Goal: Transaction & Acquisition: Book appointment/travel/reservation

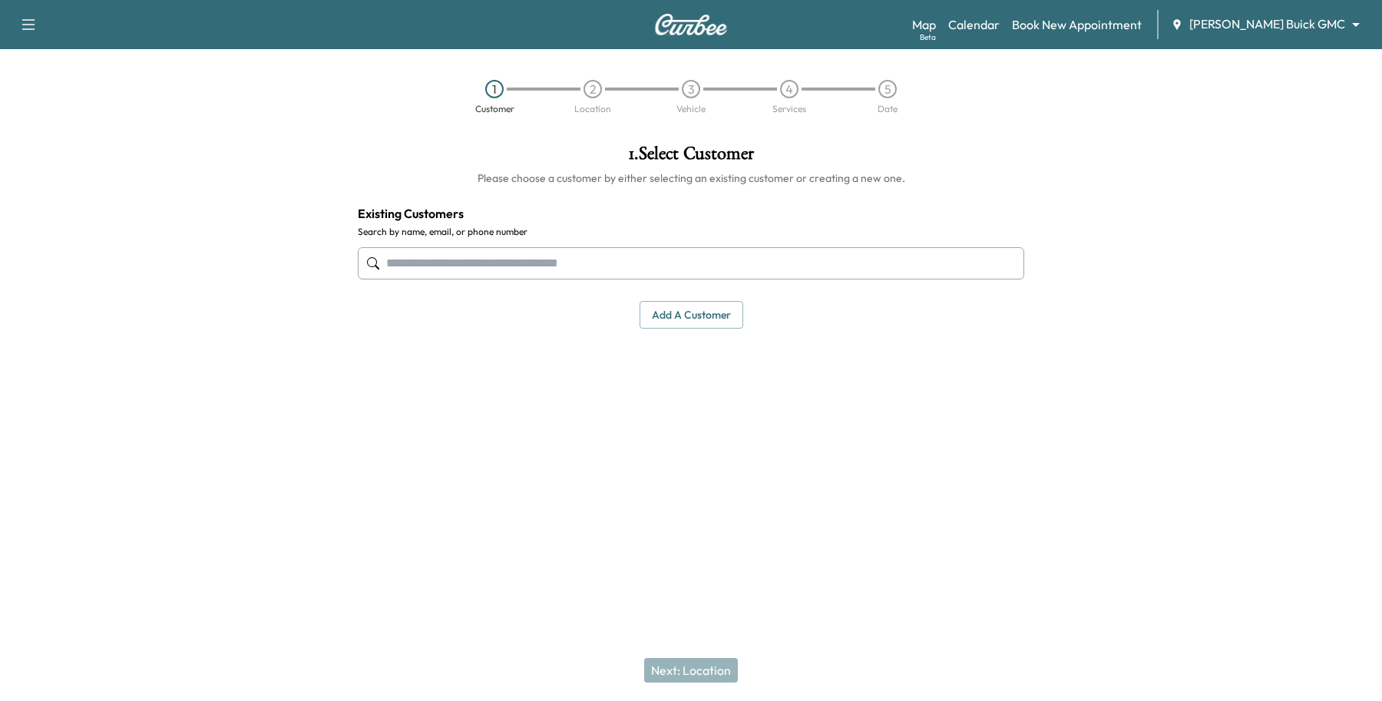
click at [716, 259] on input "text" at bounding box center [691, 263] width 666 height 32
click at [1319, 32] on body "Support Log Out Map Beta Calendar Book New Appointment [PERSON_NAME] Buick GMC …" at bounding box center [691, 350] width 1382 height 701
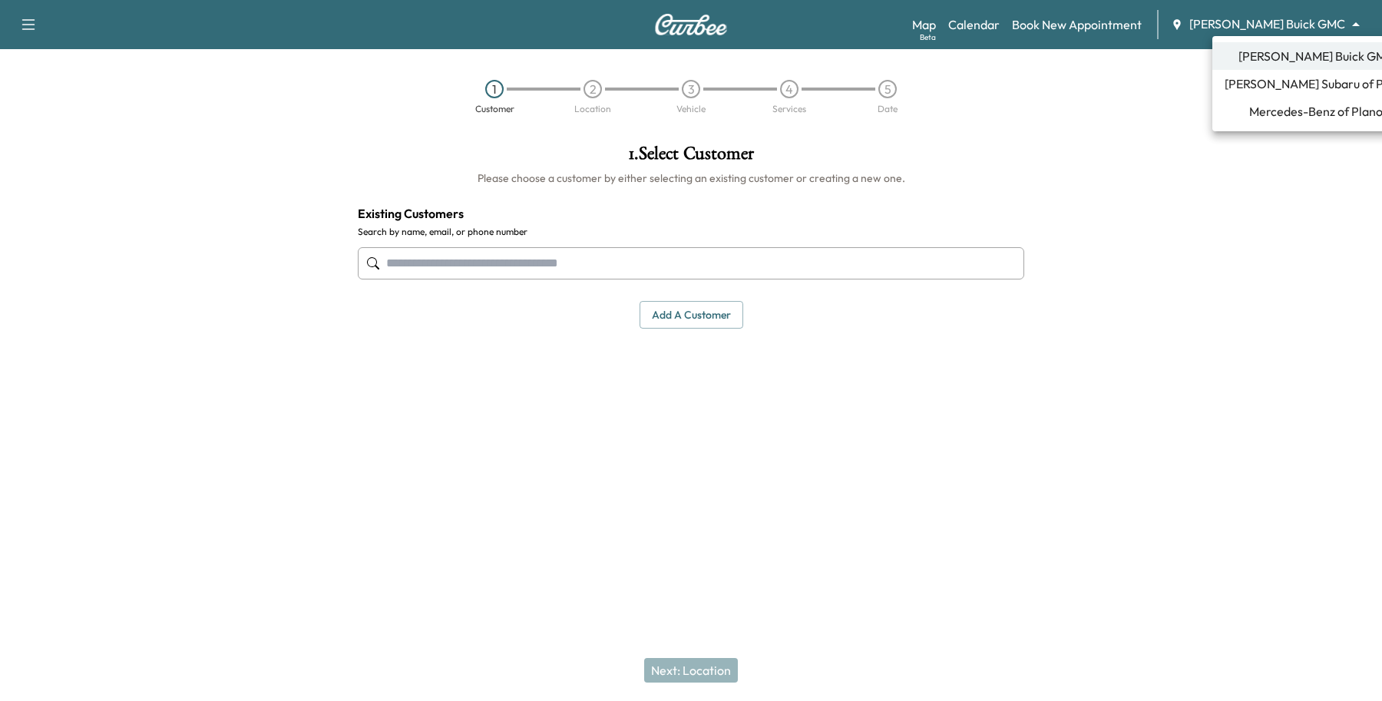
click at [423, 258] on div at bounding box center [691, 350] width 1382 height 701
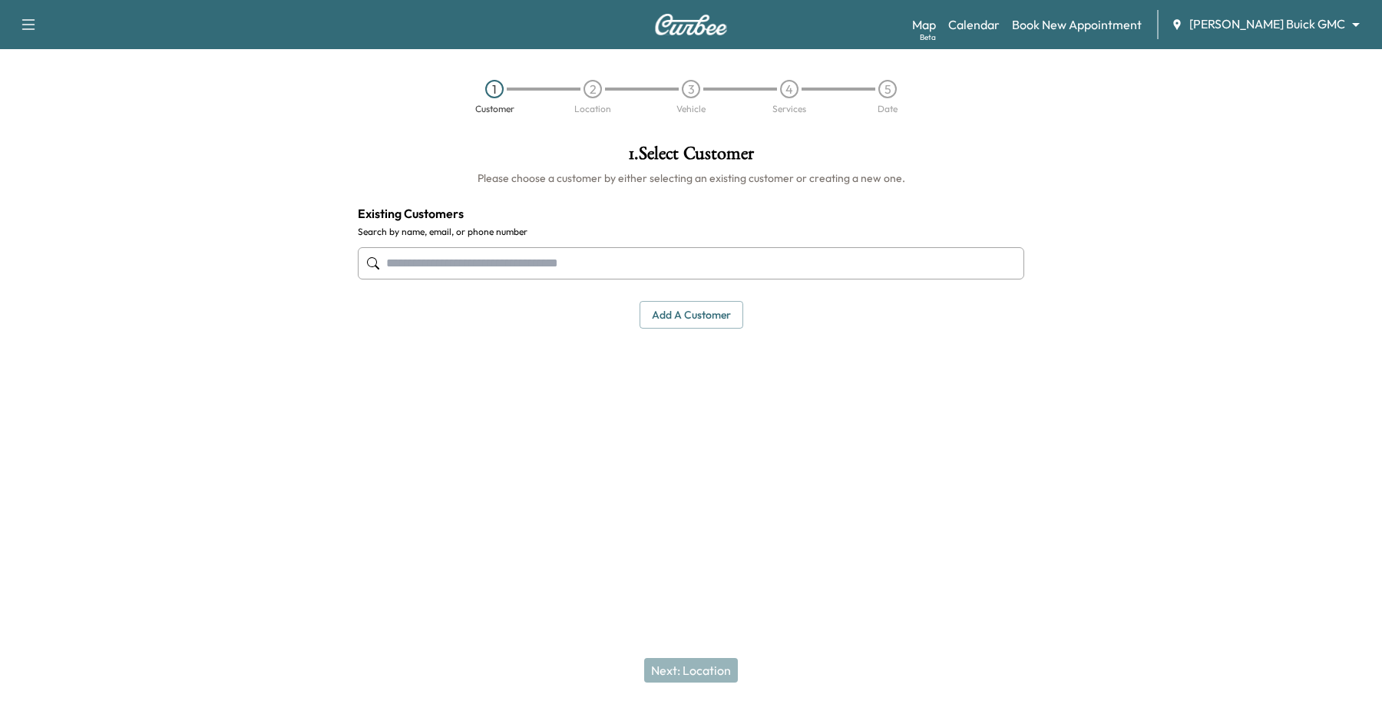
click at [430, 263] on input "text" at bounding box center [691, 263] width 666 height 32
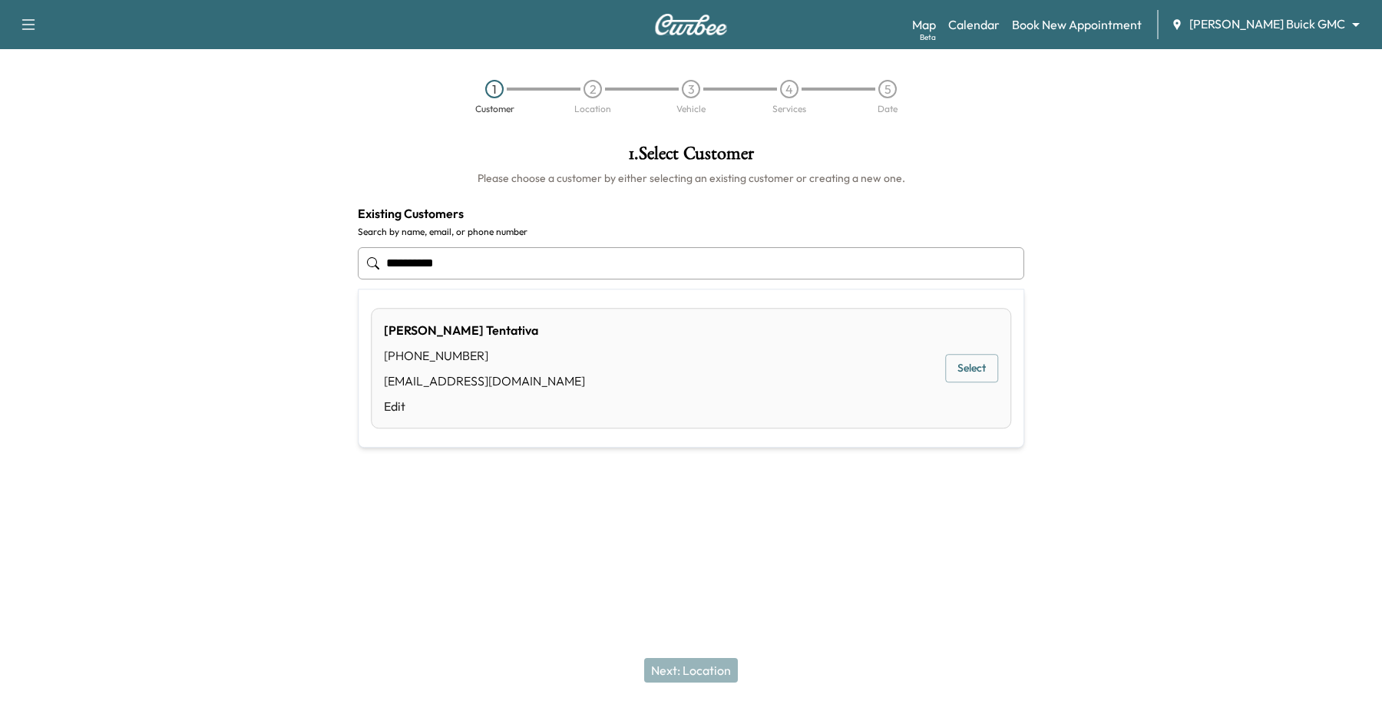
click at [963, 363] on button "Select" at bounding box center [971, 369] width 53 height 28
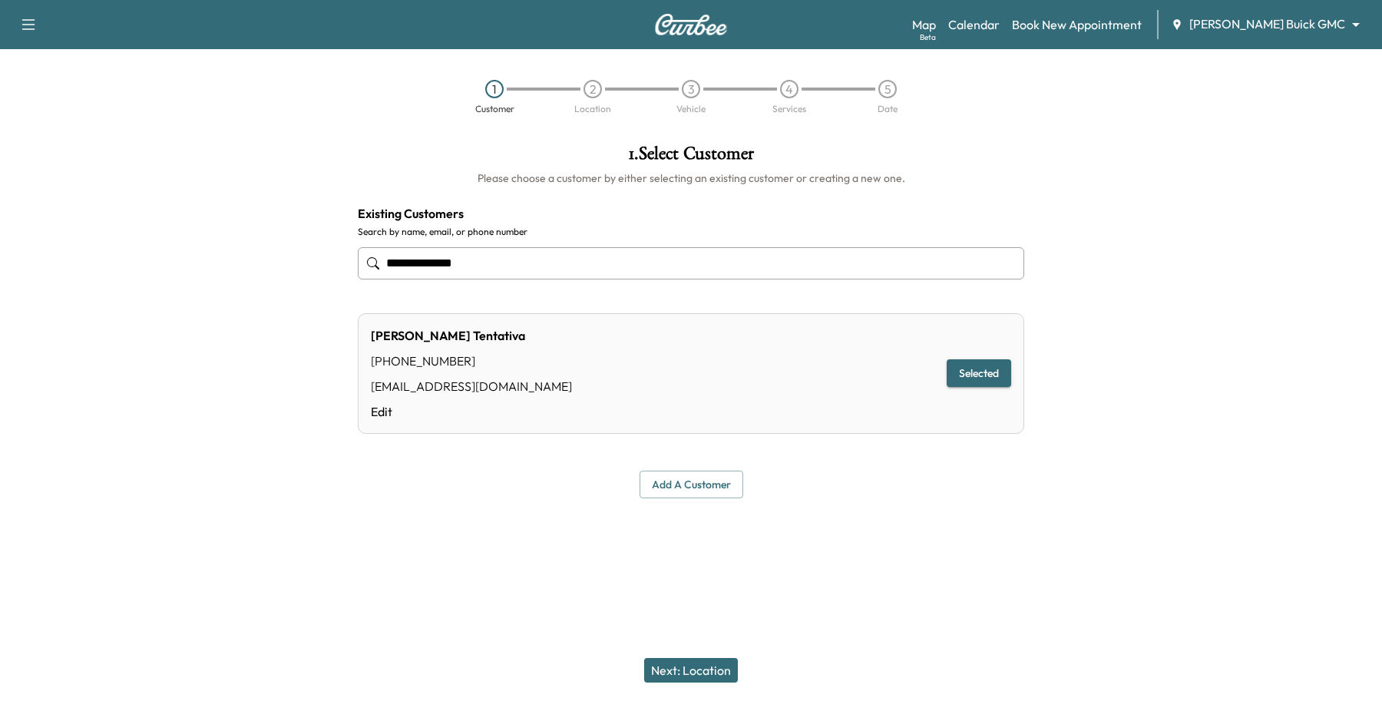
type input "**********"
click at [731, 677] on button "Next: Location" at bounding box center [691, 670] width 94 height 25
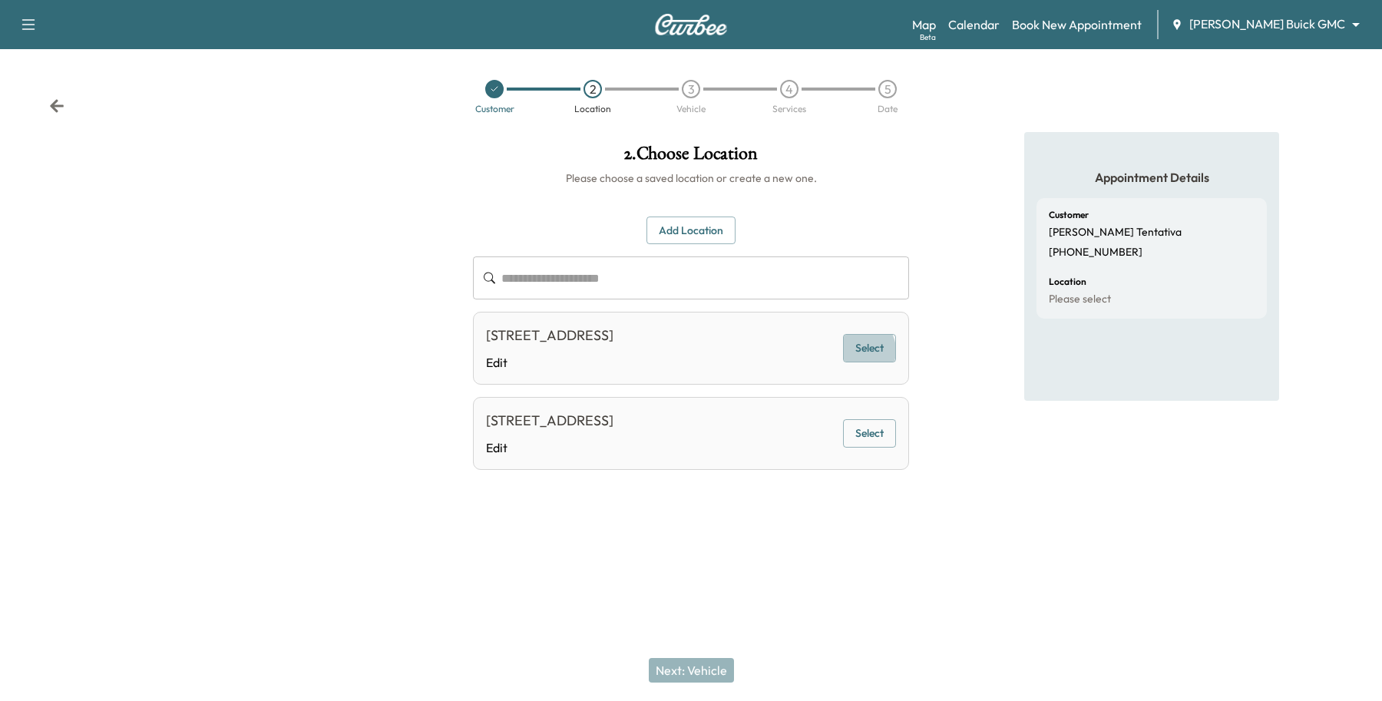
click at [860, 362] on button "Select" at bounding box center [869, 348] width 53 height 28
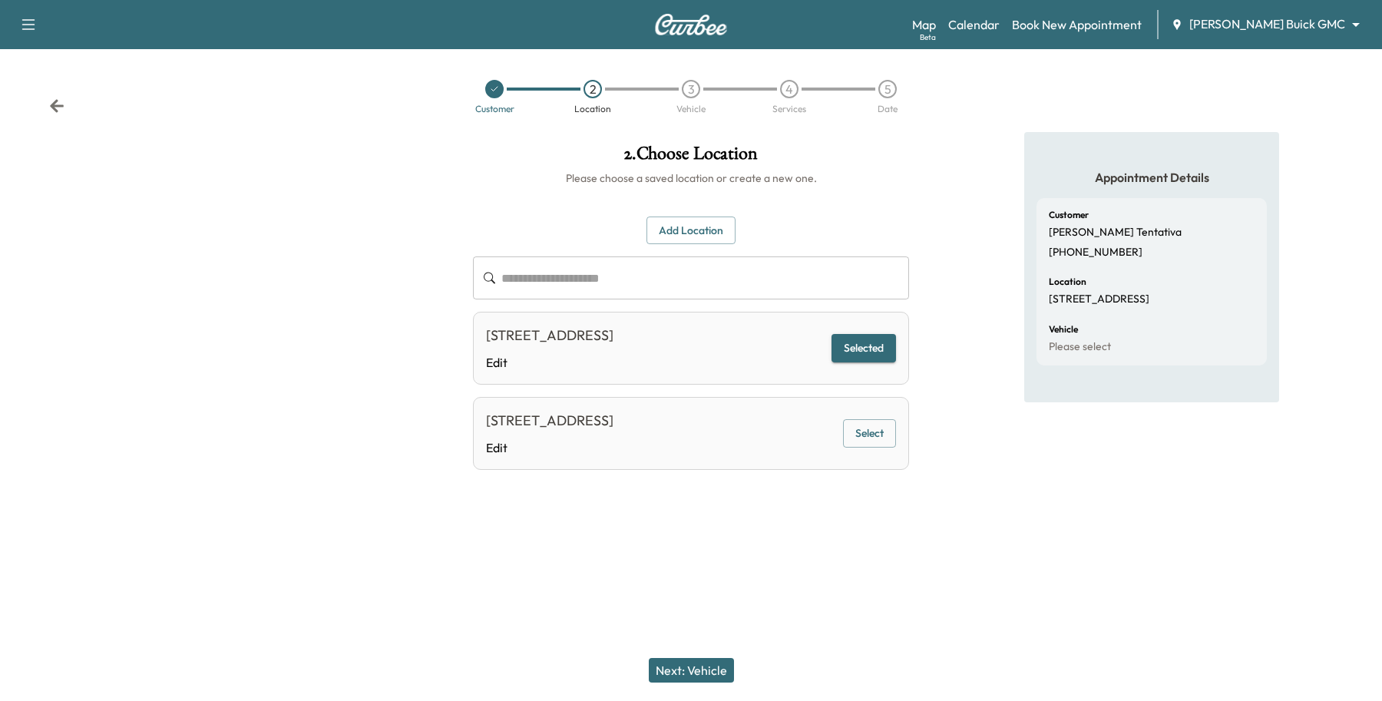
click at [710, 664] on button "Next: Vehicle" at bounding box center [691, 670] width 85 height 25
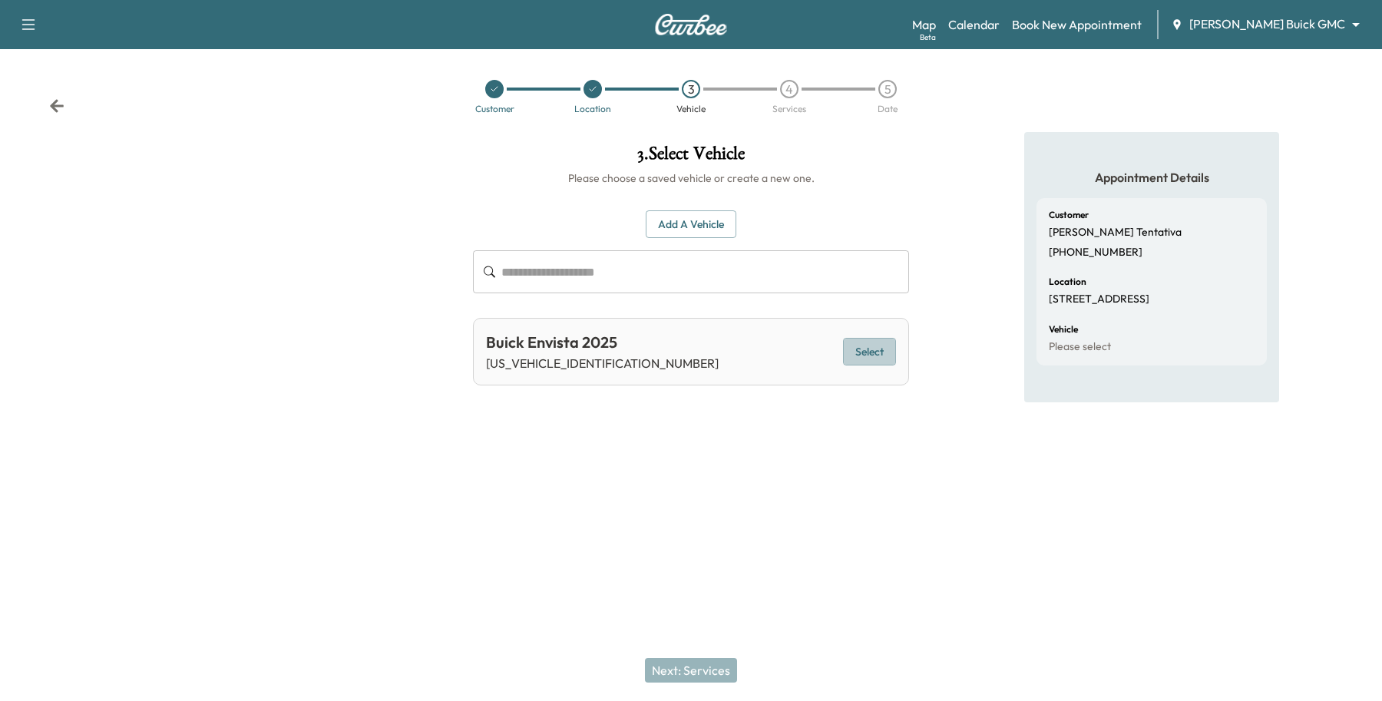
click at [883, 351] on button "Select" at bounding box center [869, 352] width 53 height 28
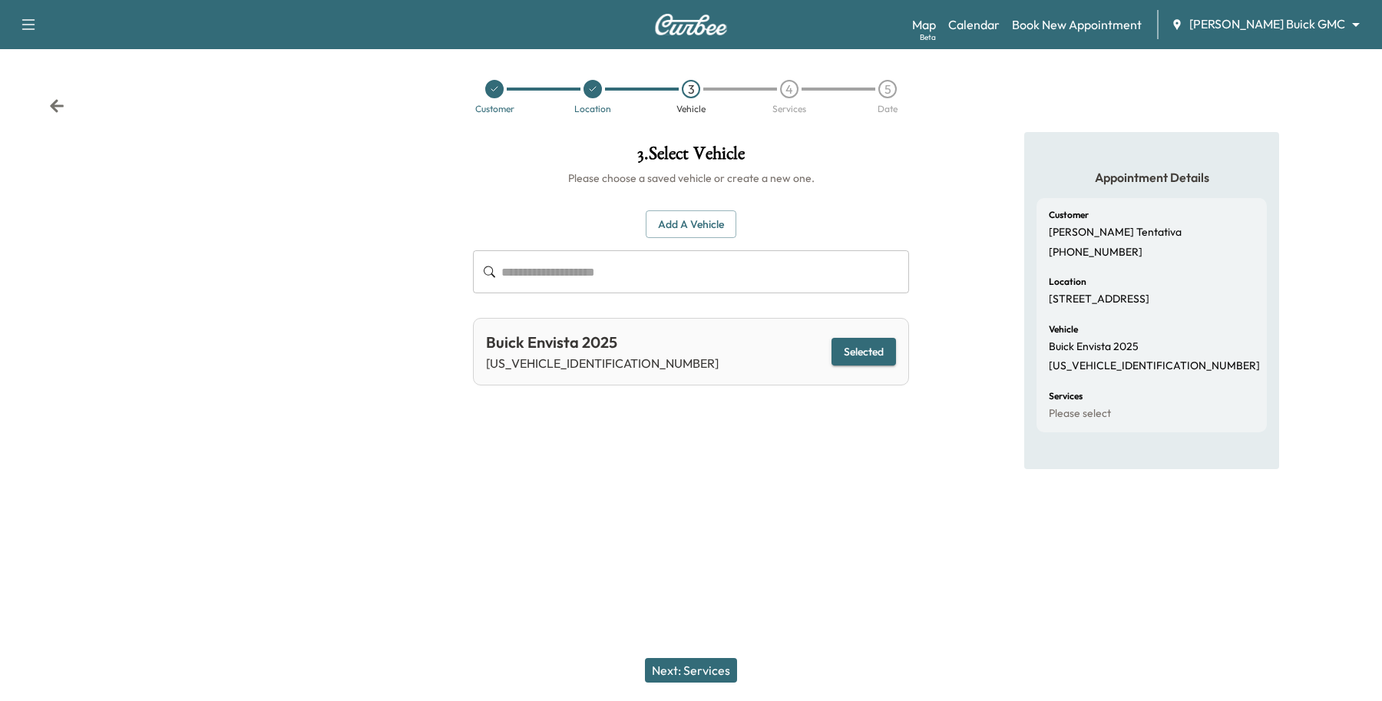
click at [711, 660] on button "Next: Services" at bounding box center [691, 670] width 92 height 25
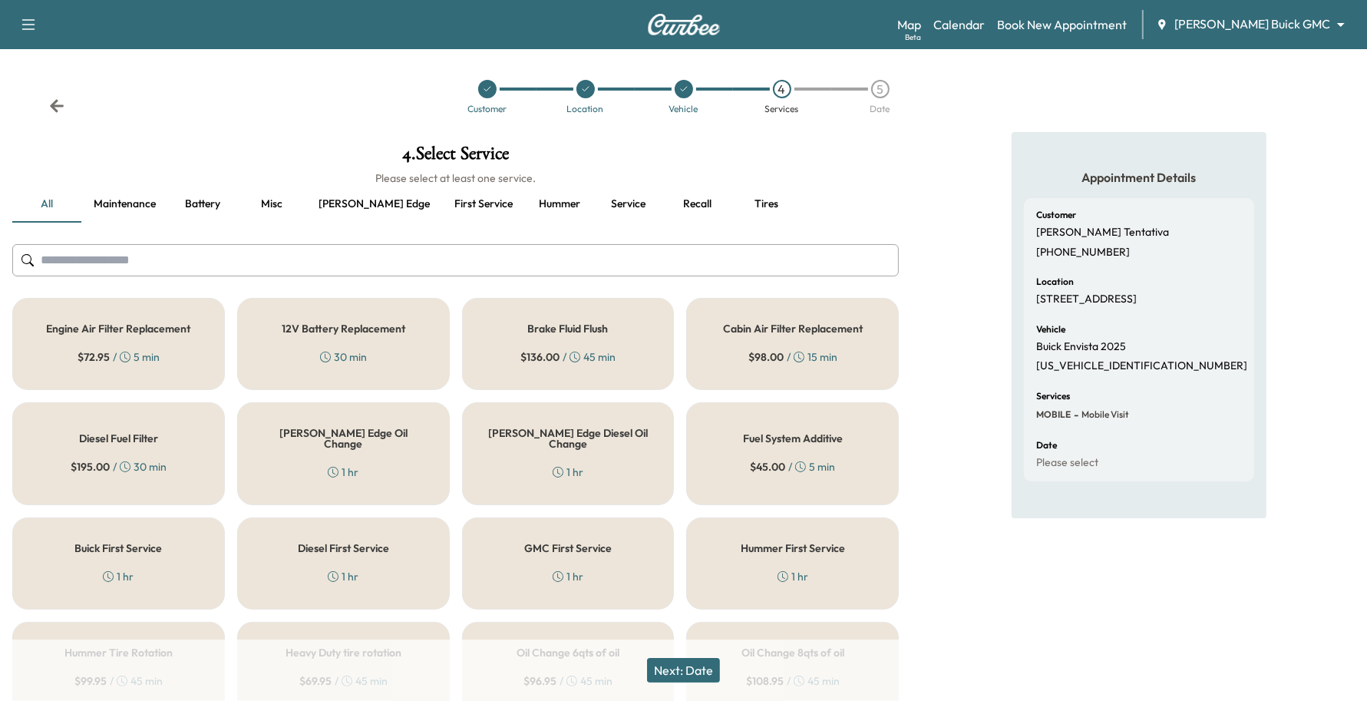
drag, startPoint x: 330, startPoint y: 431, endPoint x: 351, endPoint y: 431, distance: 20.7
click at [335, 430] on h5 "[PERSON_NAME] Edge Oil Change" at bounding box center [344, 438] width 162 height 21
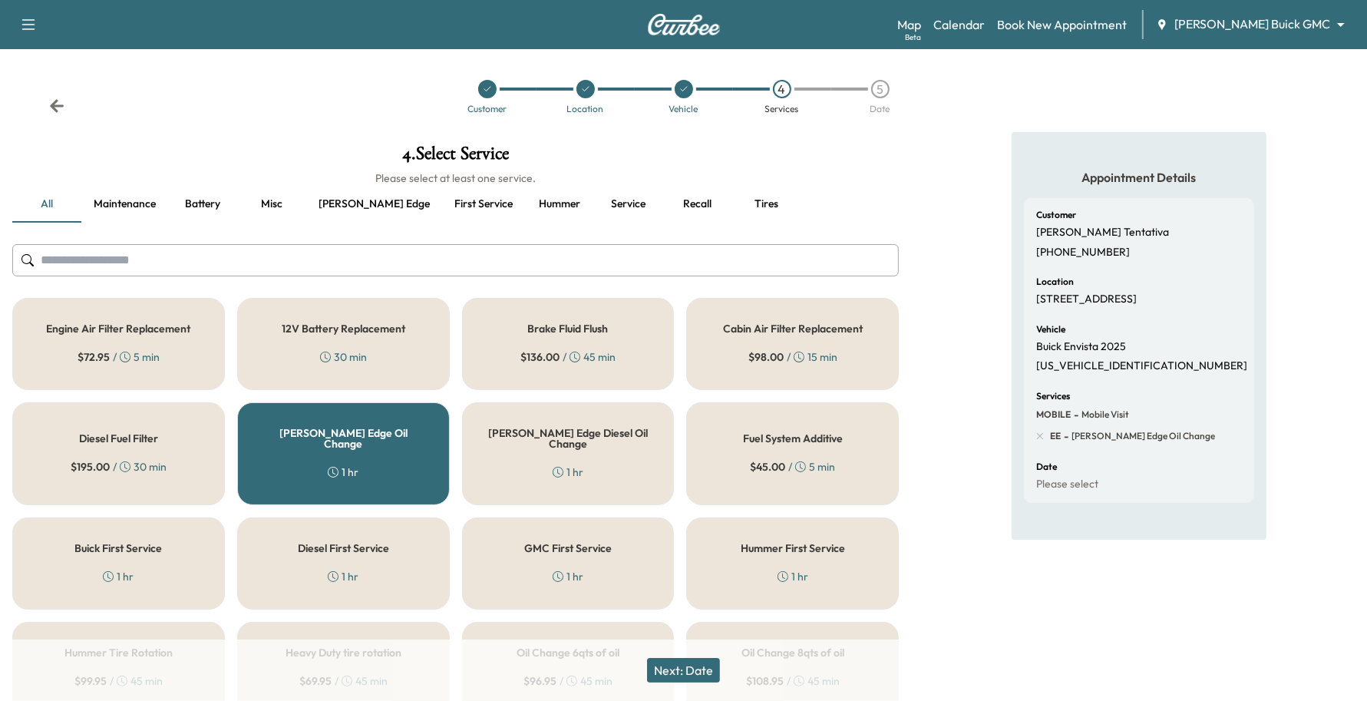
click at [689, 669] on button "Next: Date" at bounding box center [683, 670] width 73 height 25
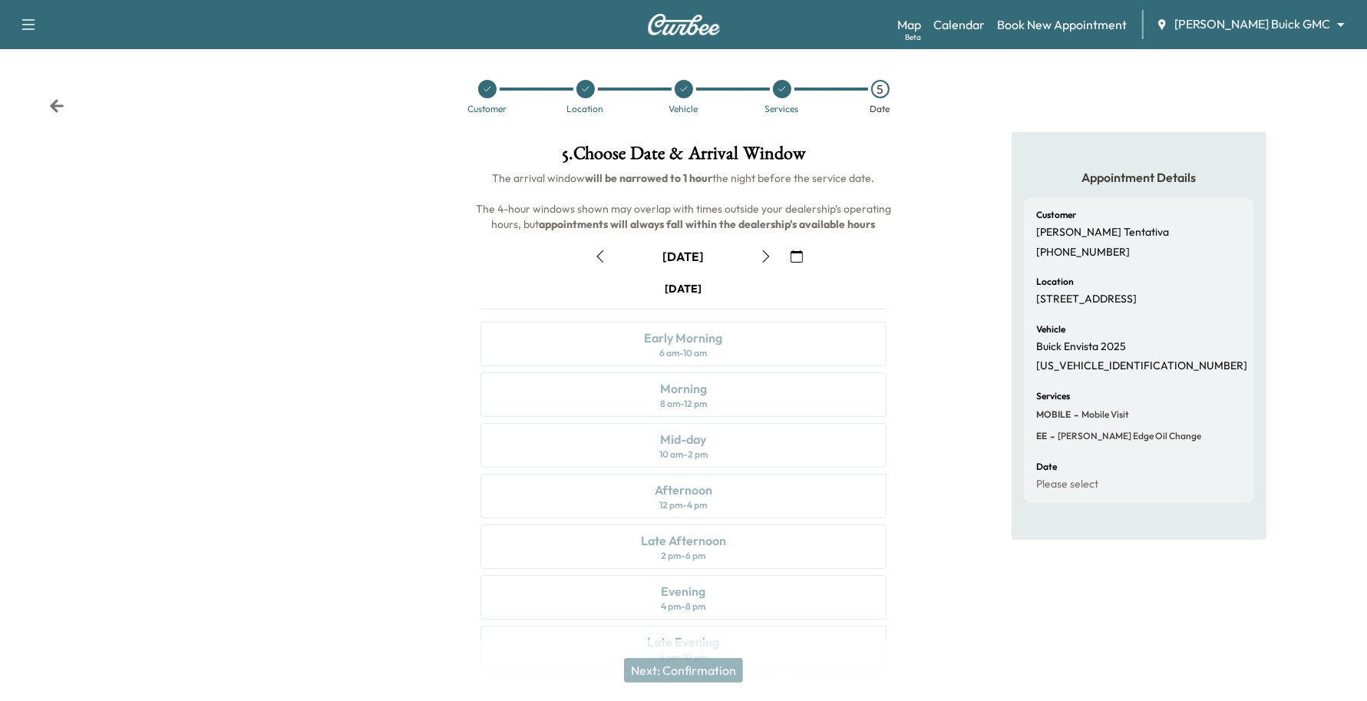
click at [765, 259] on icon "button" at bounding box center [766, 256] width 7 height 12
click at [702, 487] on div "Afternoon" at bounding box center [684, 489] width 58 height 18
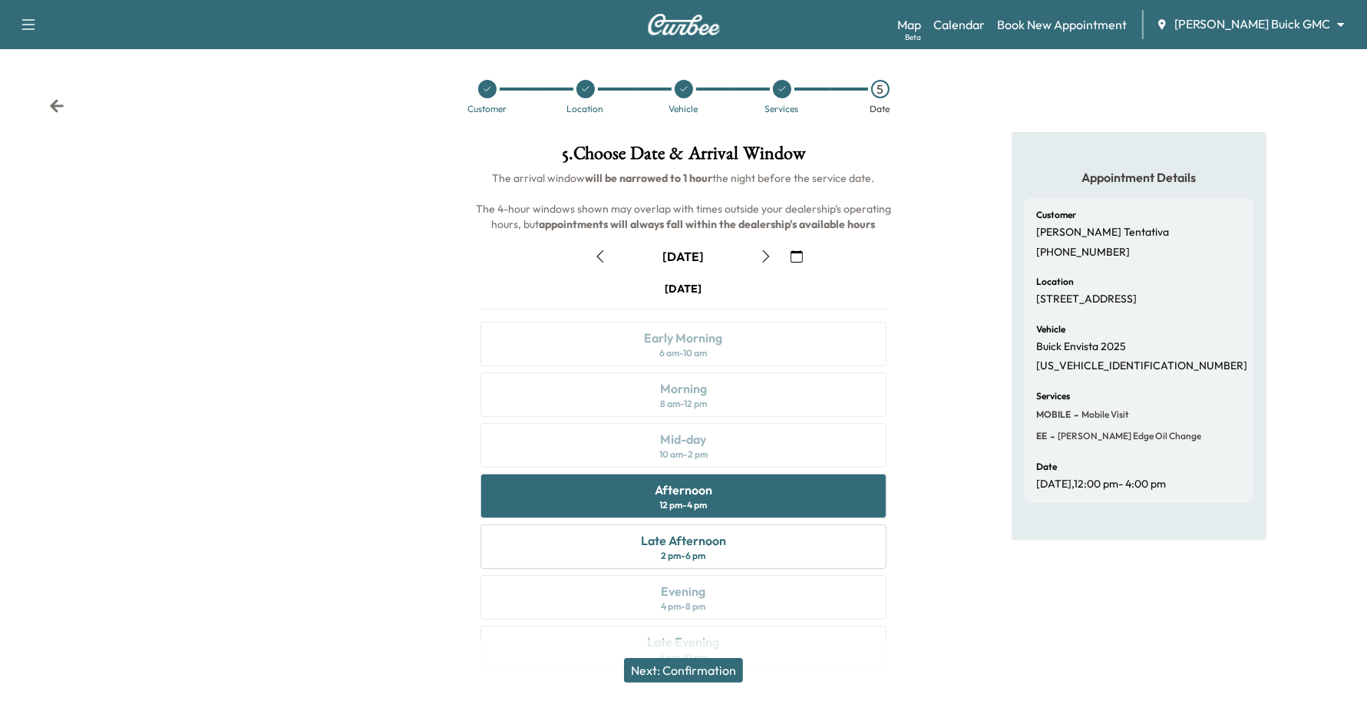
click at [603, 250] on icon "button" at bounding box center [600, 256] width 12 height 12
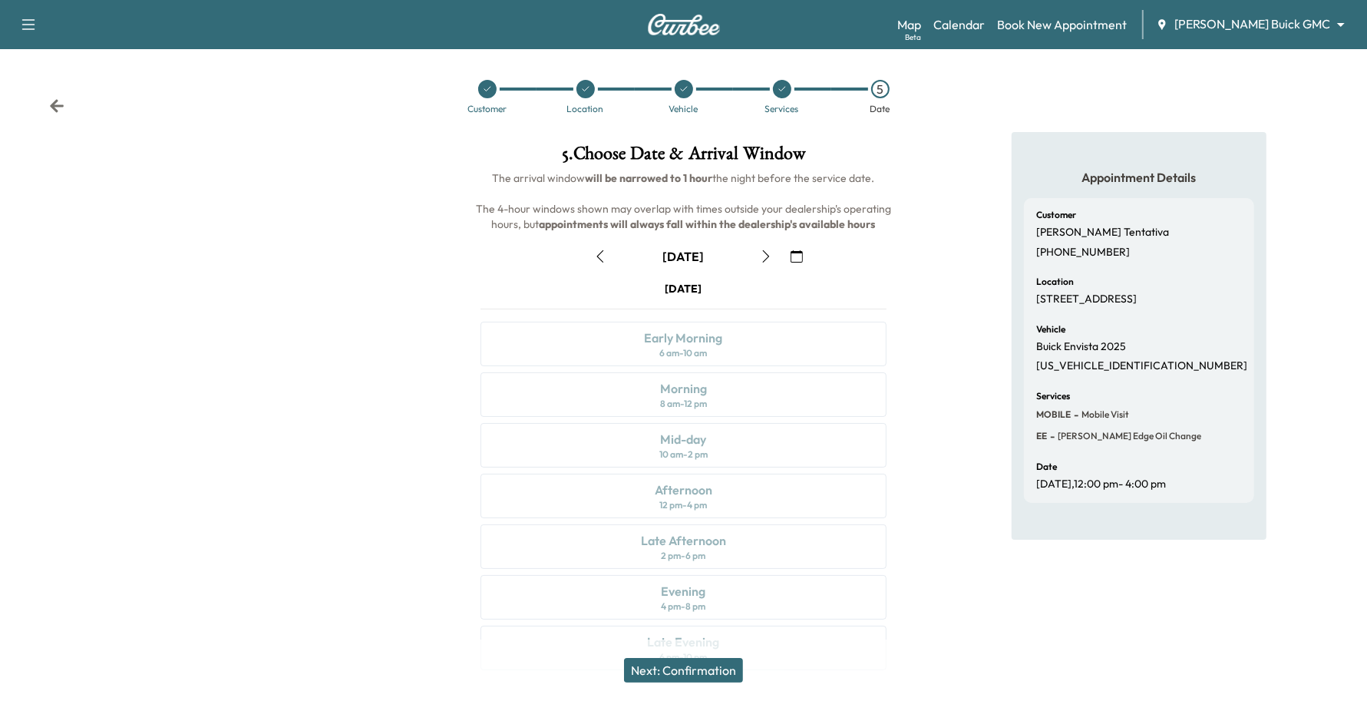
click at [764, 259] on icon "button" at bounding box center [766, 256] width 12 height 12
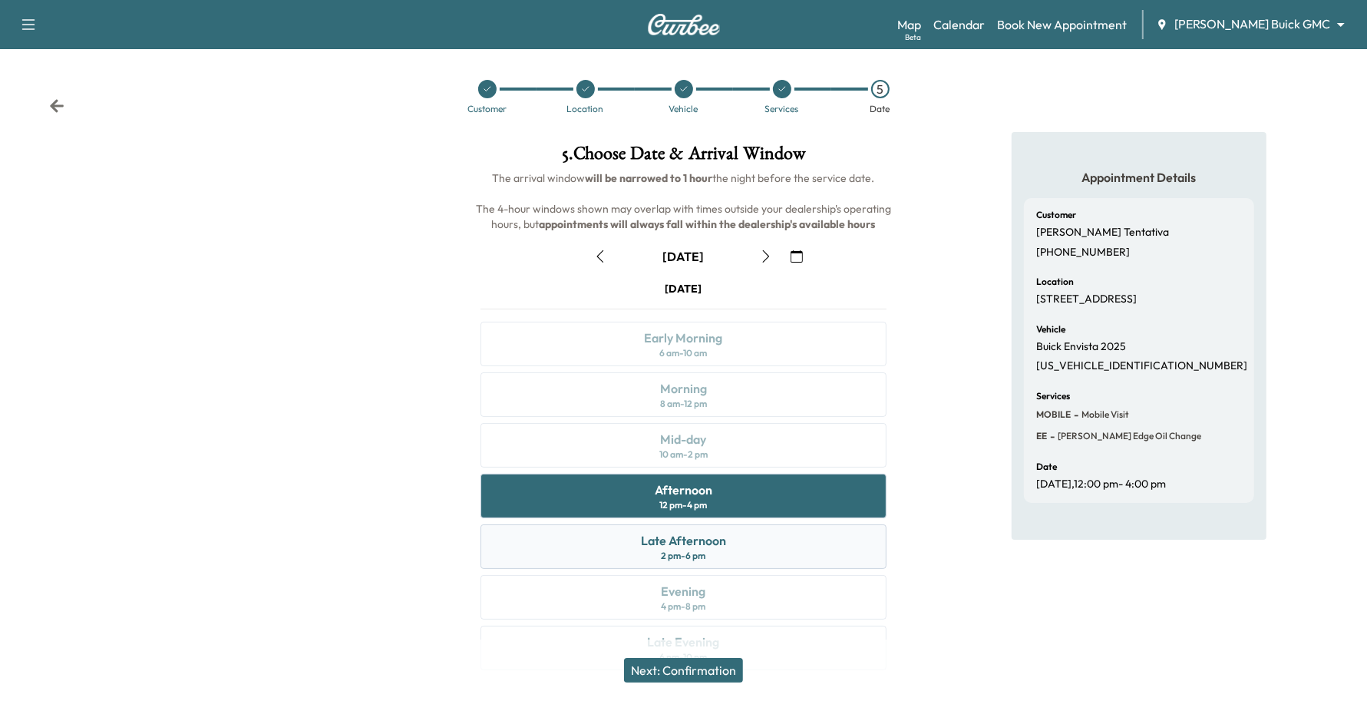
click at [632, 550] on div "Late Afternoon 2 pm - 6 pm" at bounding box center [683, 546] width 407 height 45
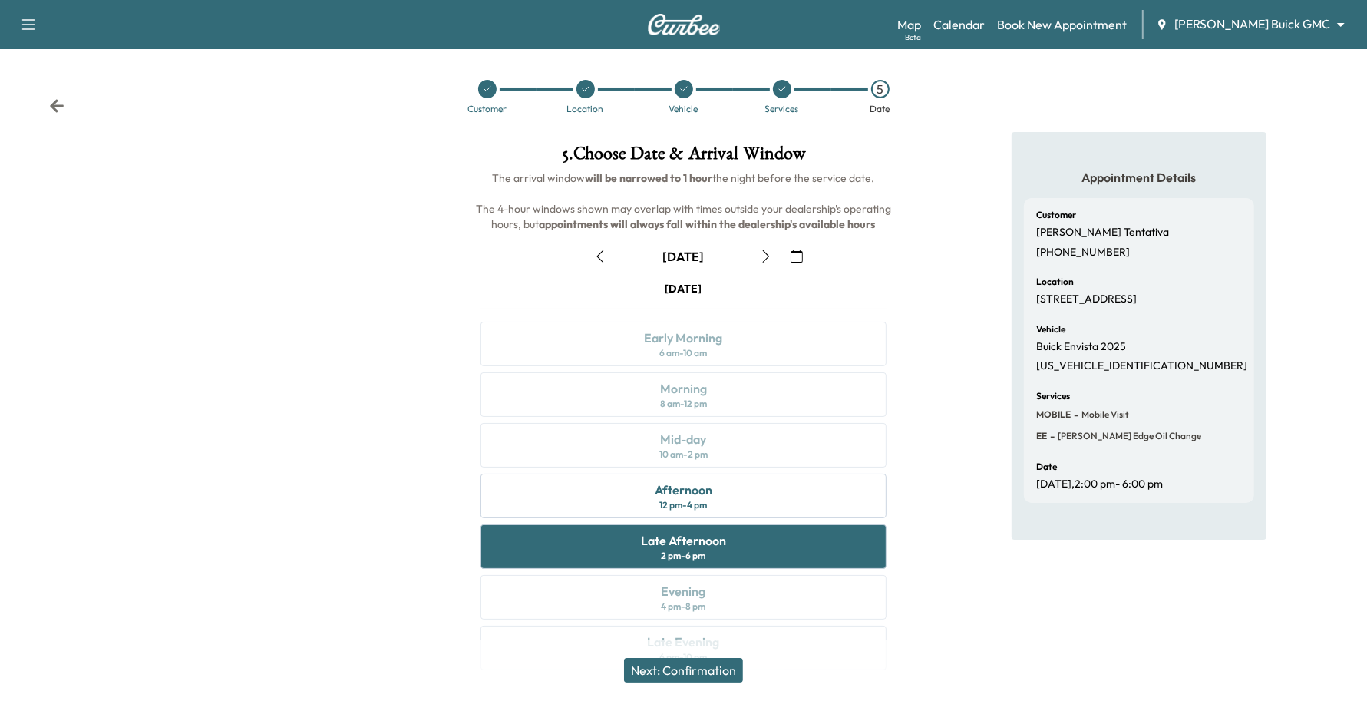
click at [666, 662] on button "Next: Confirmation" at bounding box center [683, 670] width 119 height 25
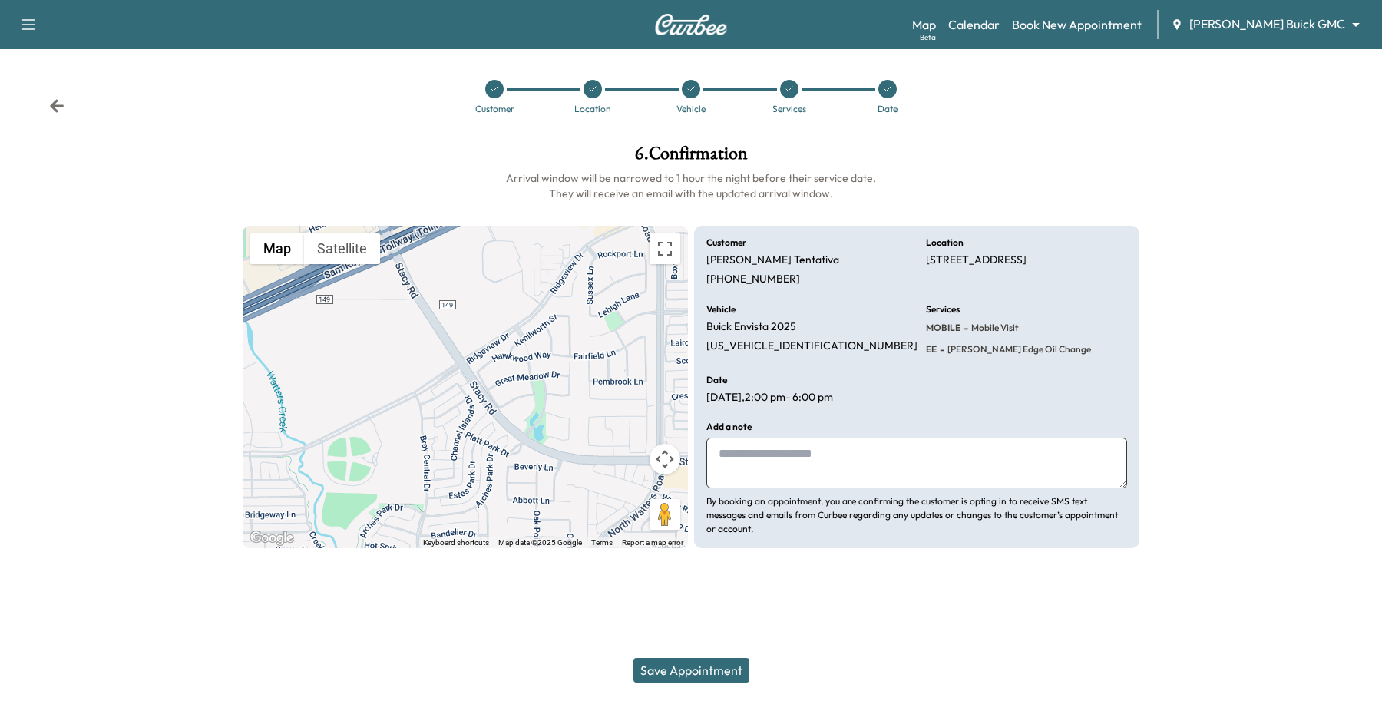
click at [666, 666] on button "Save Appointment" at bounding box center [691, 670] width 116 height 25
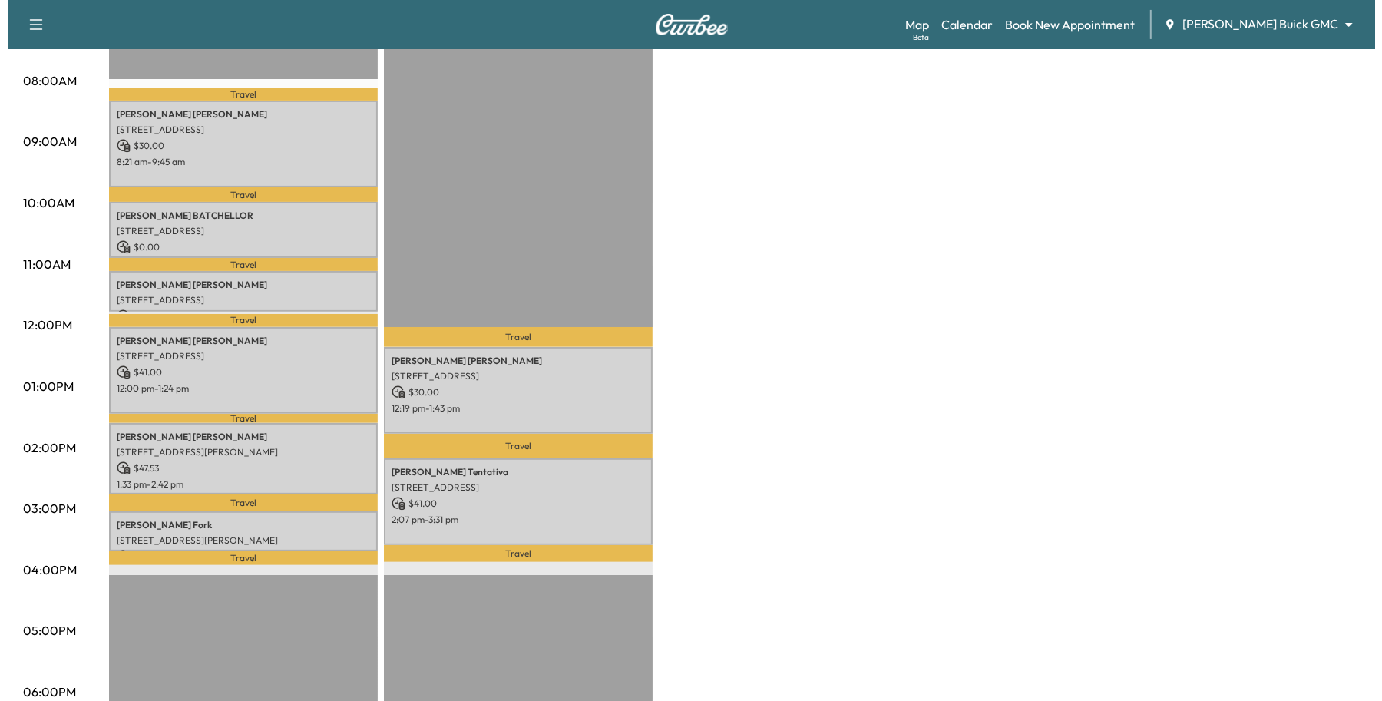
scroll to position [378, 0]
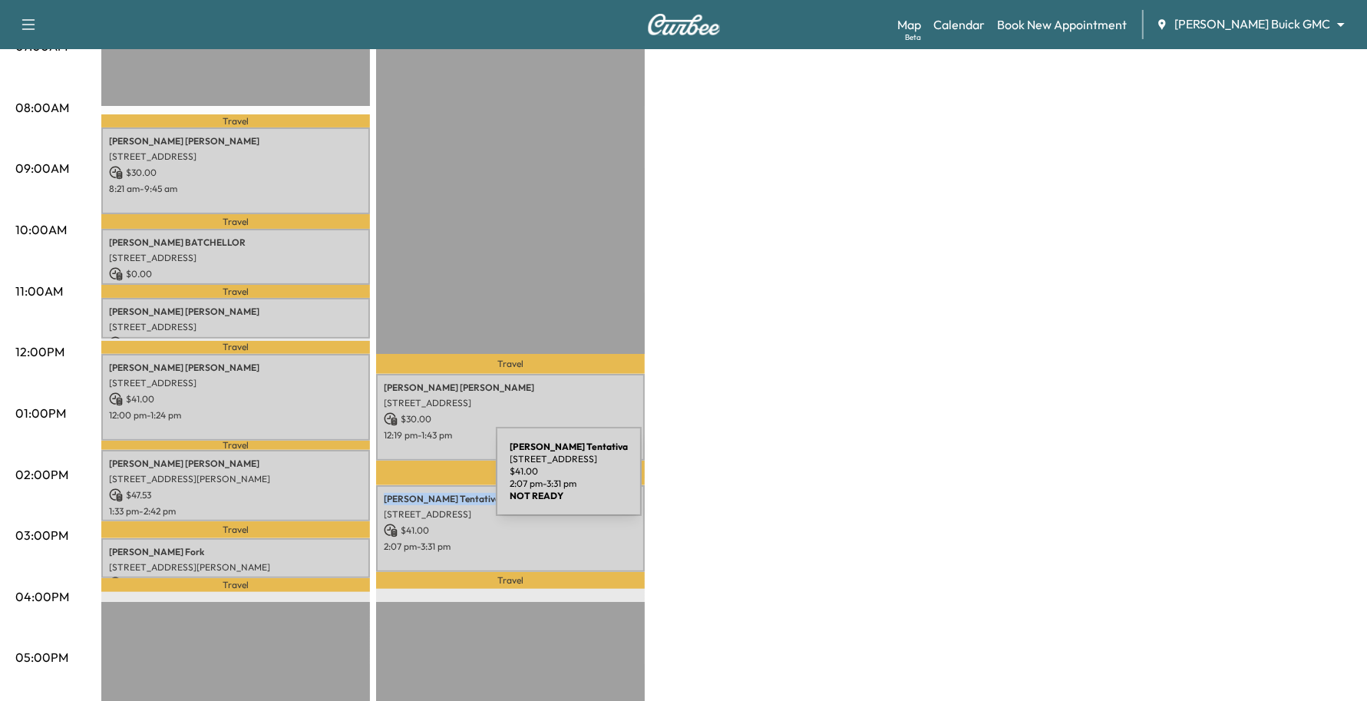
drag, startPoint x: 455, startPoint y: 484, endPoint x: 381, endPoint y: 480, distance: 74.5
click at [381, 485] on div "[PERSON_NAME] [STREET_ADDRESS] $ 41.00 2:07 pm - 3:31 pm" at bounding box center [510, 528] width 269 height 87
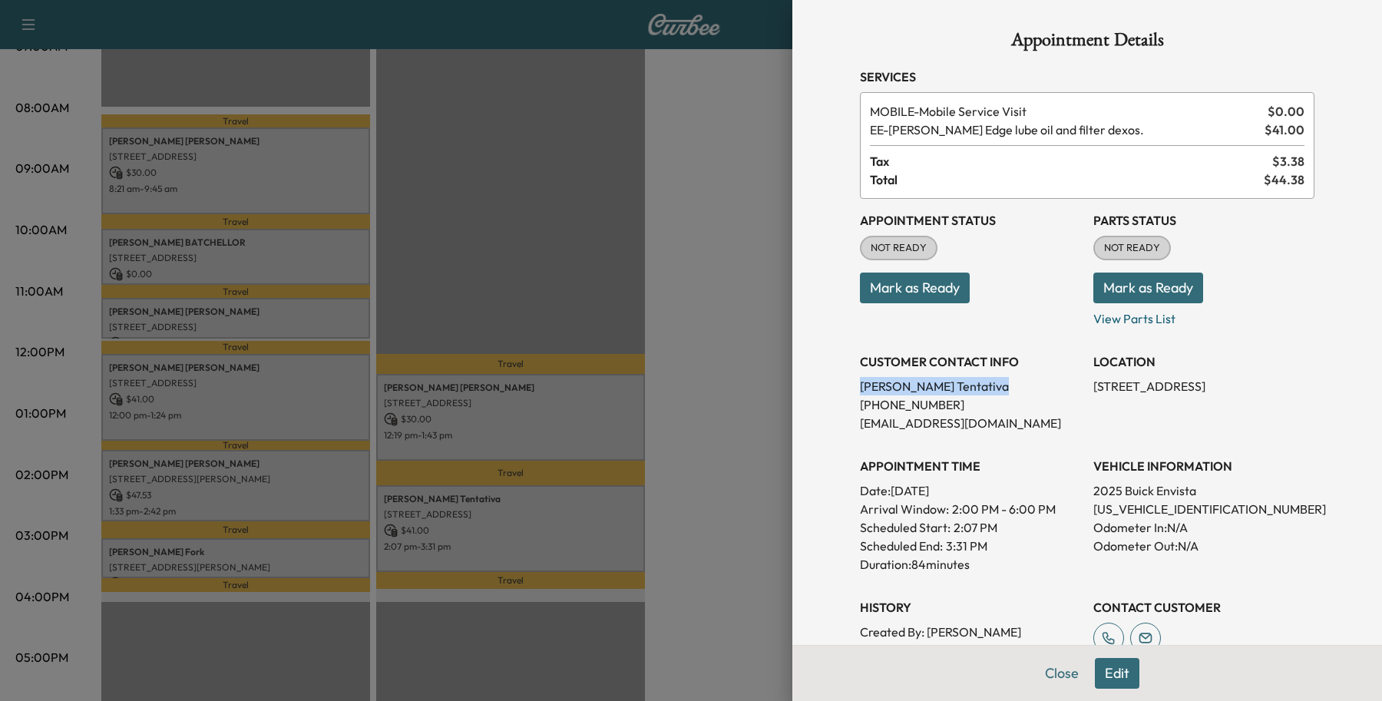
drag, startPoint x: 933, startPoint y: 386, endPoint x: 833, endPoint y: 386, distance: 99.8
click at [841, 386] on div "Appointment Details Services MOBILE - Mobile Service Visit $ 0.00 EE - [PERSON_…" at bounding box center [1086, 441] width 491 height 883
copy p "[PERSON_NAME]"
click at [1048, 680] on button "Close" at bounding box center [1062, 673] width 54 height 31
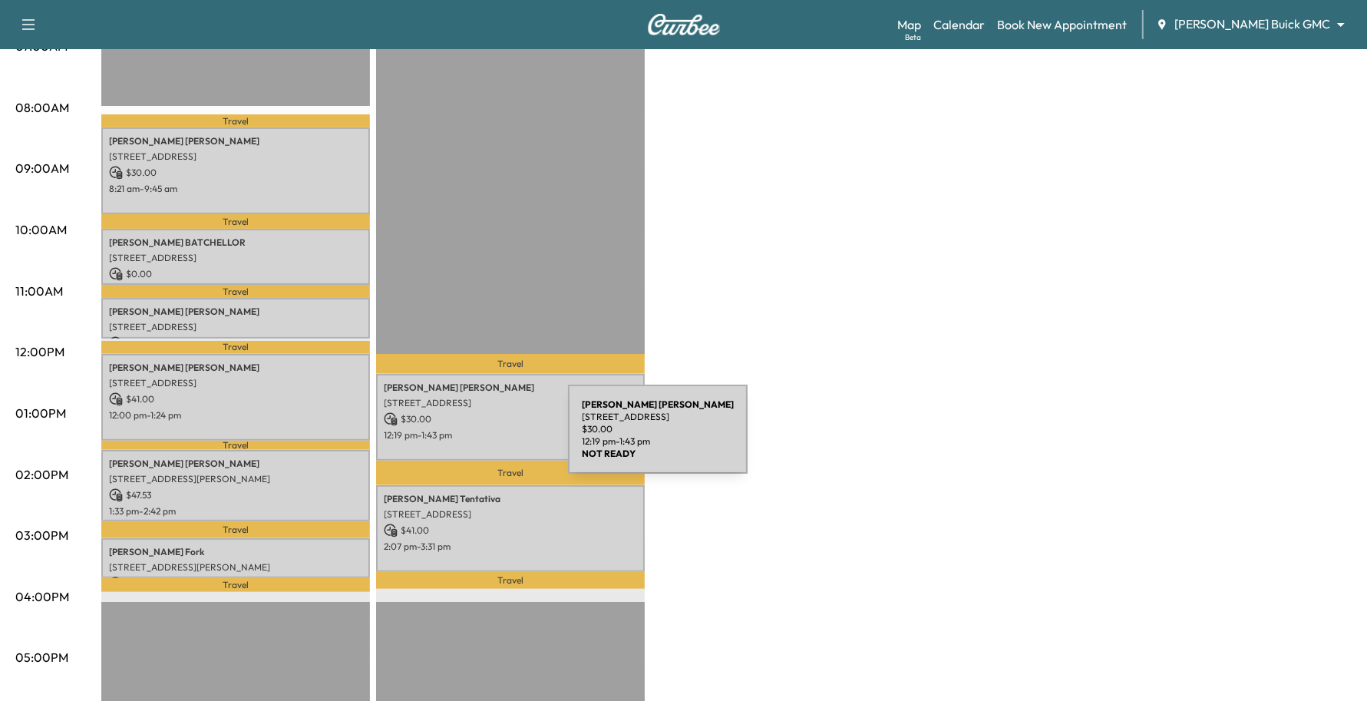
click at [453, 438] on div "[PERSON_NAME] [STREET_ADDRESS] $ 30.00 12:19 pm - 1:43 pm" at bounding box center [510, 417] width 269 height 87
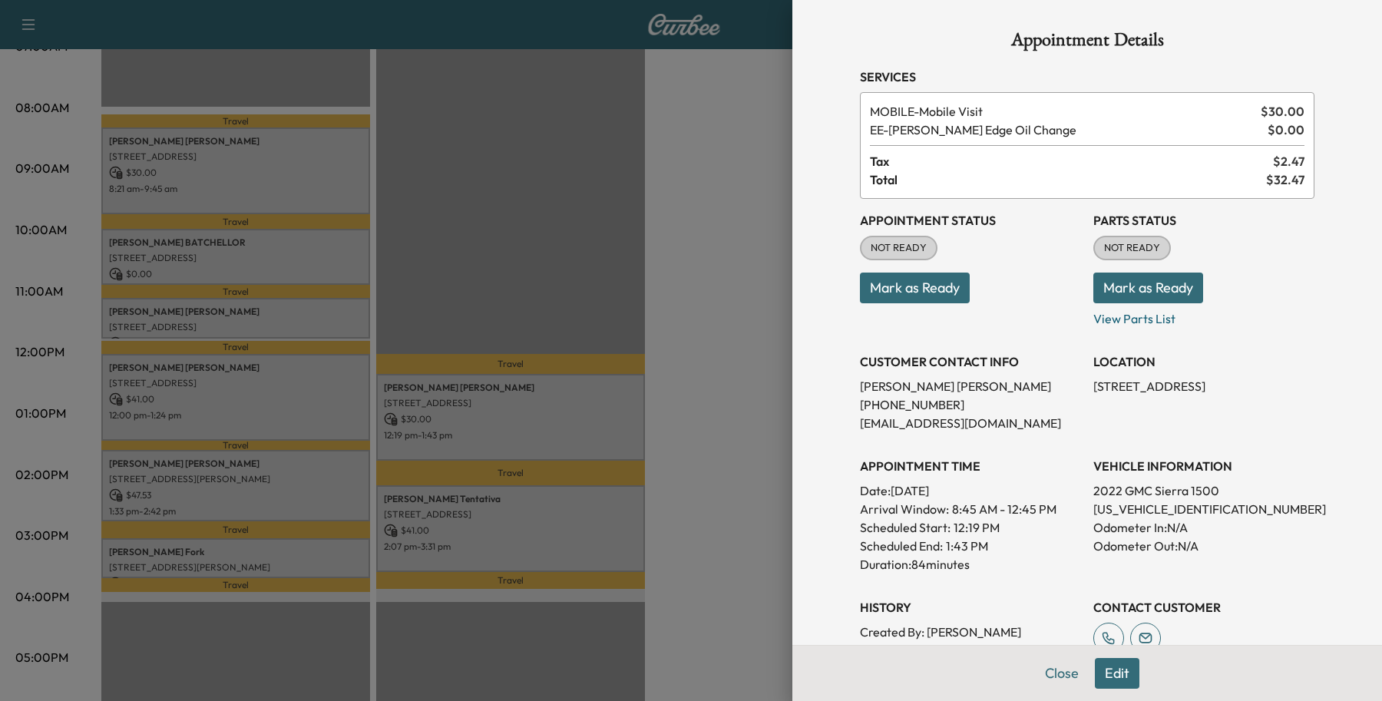
click at [467, 500] on div at bounding box center [691, 350] width 1382 height 701
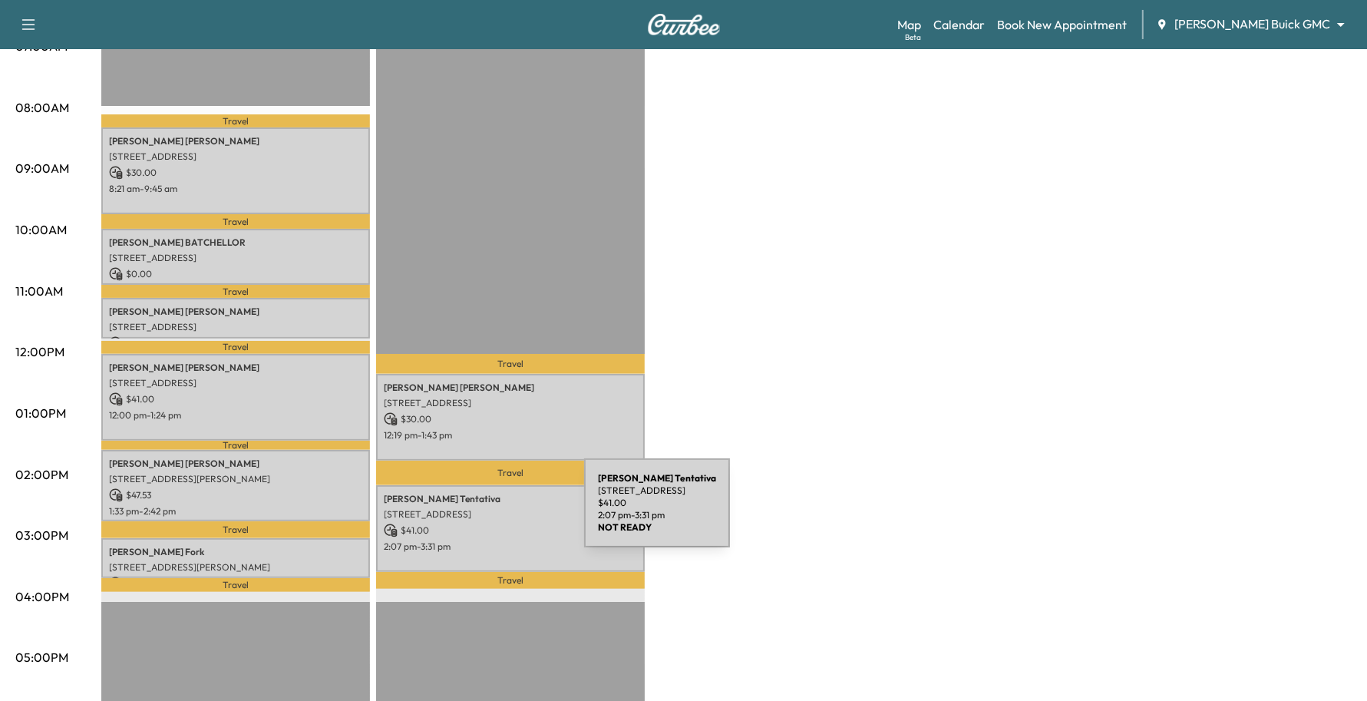
click at [471, 512] on p "[STREET_ADDRESS]" at bounding box center [510, 514] width 253 height 12
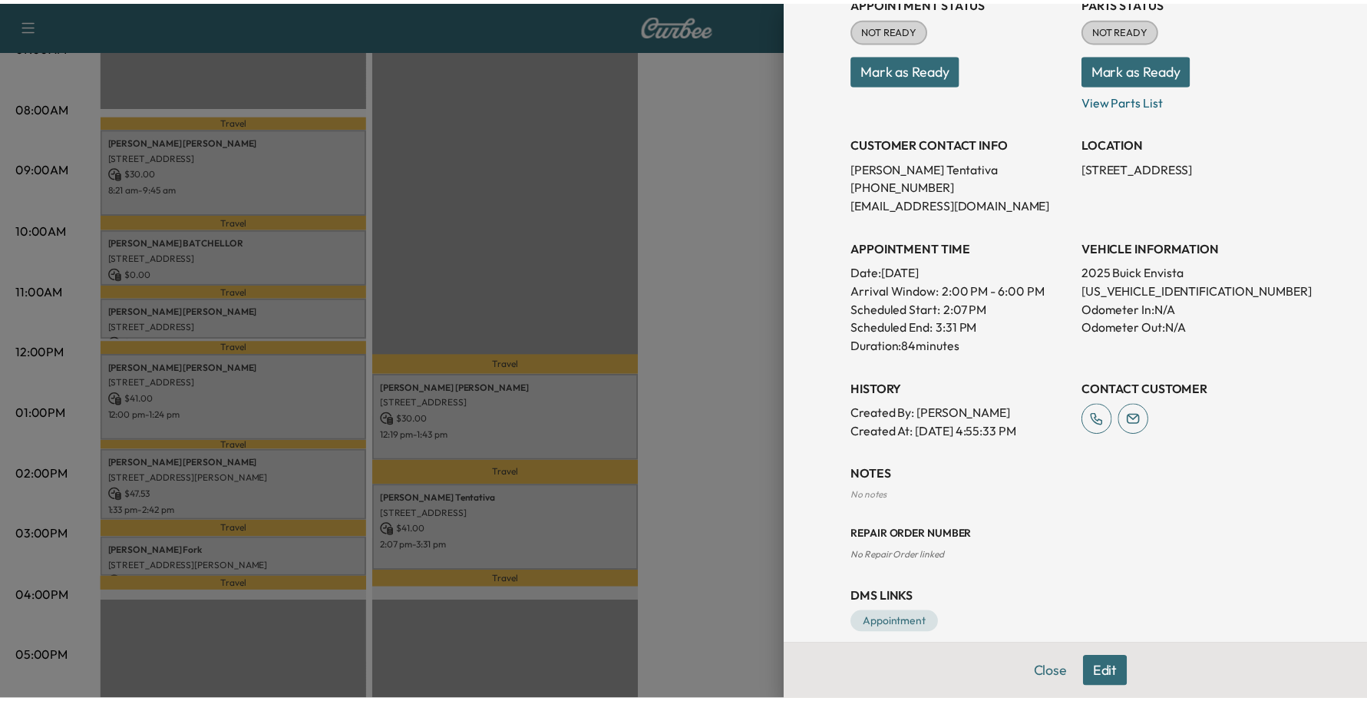
scroll to position [239, 0]
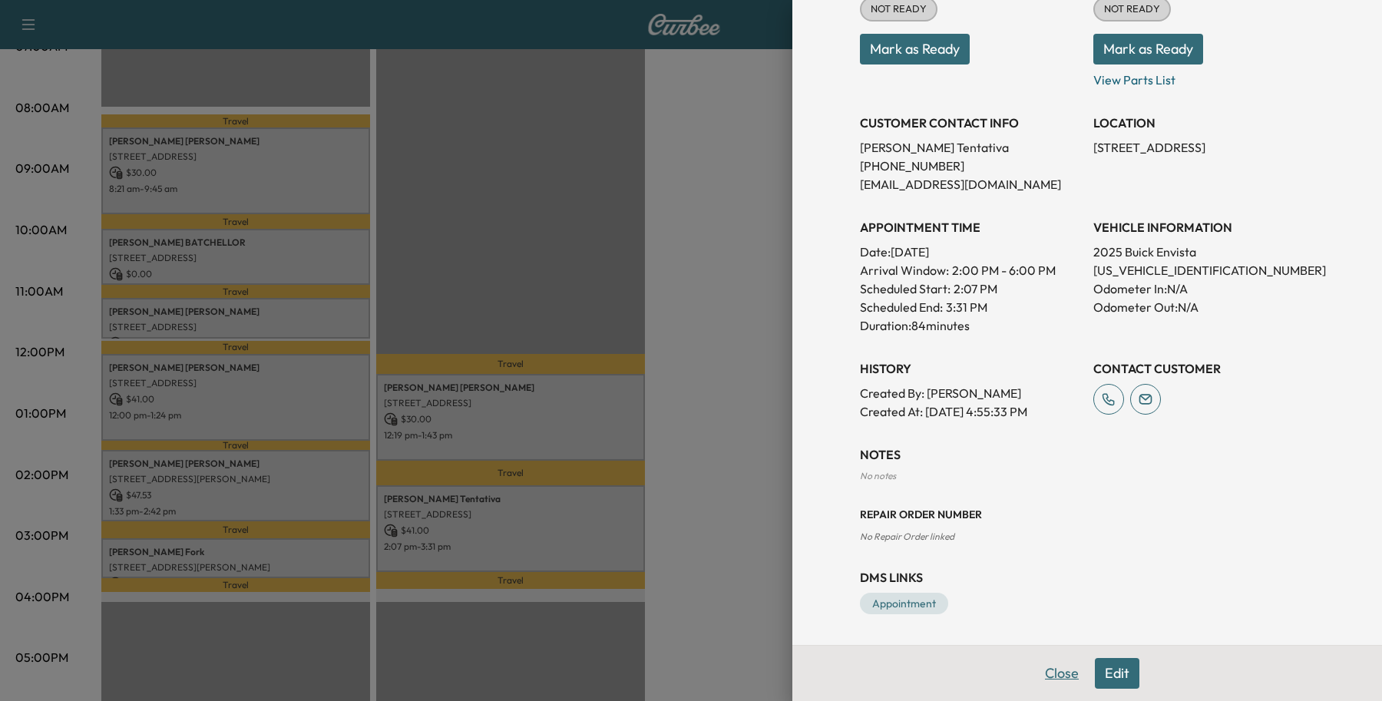
click at [1037, 680] on button "Close" at bounding box center [1062, 673] width 54 height 31
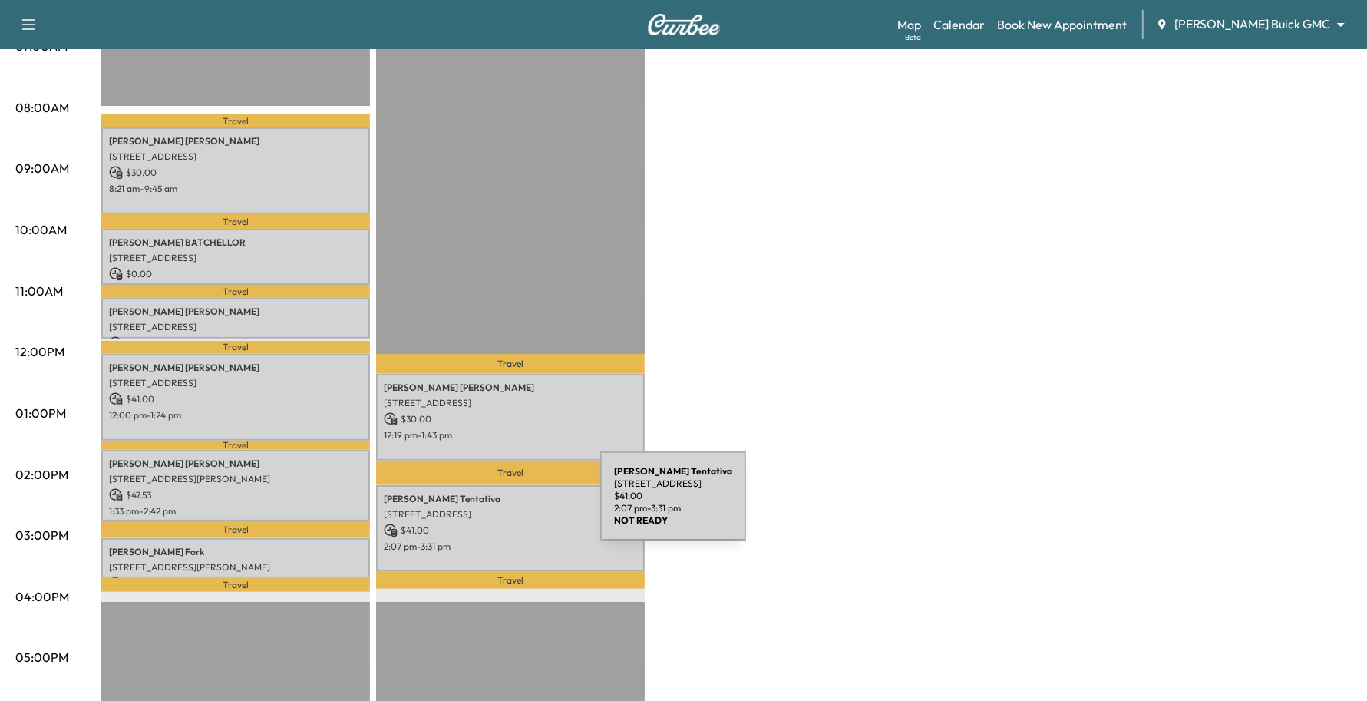
click at [485, 508] on p "[STREET_ADDRESS]" at bounding box center [510, 514] width 253 height 12
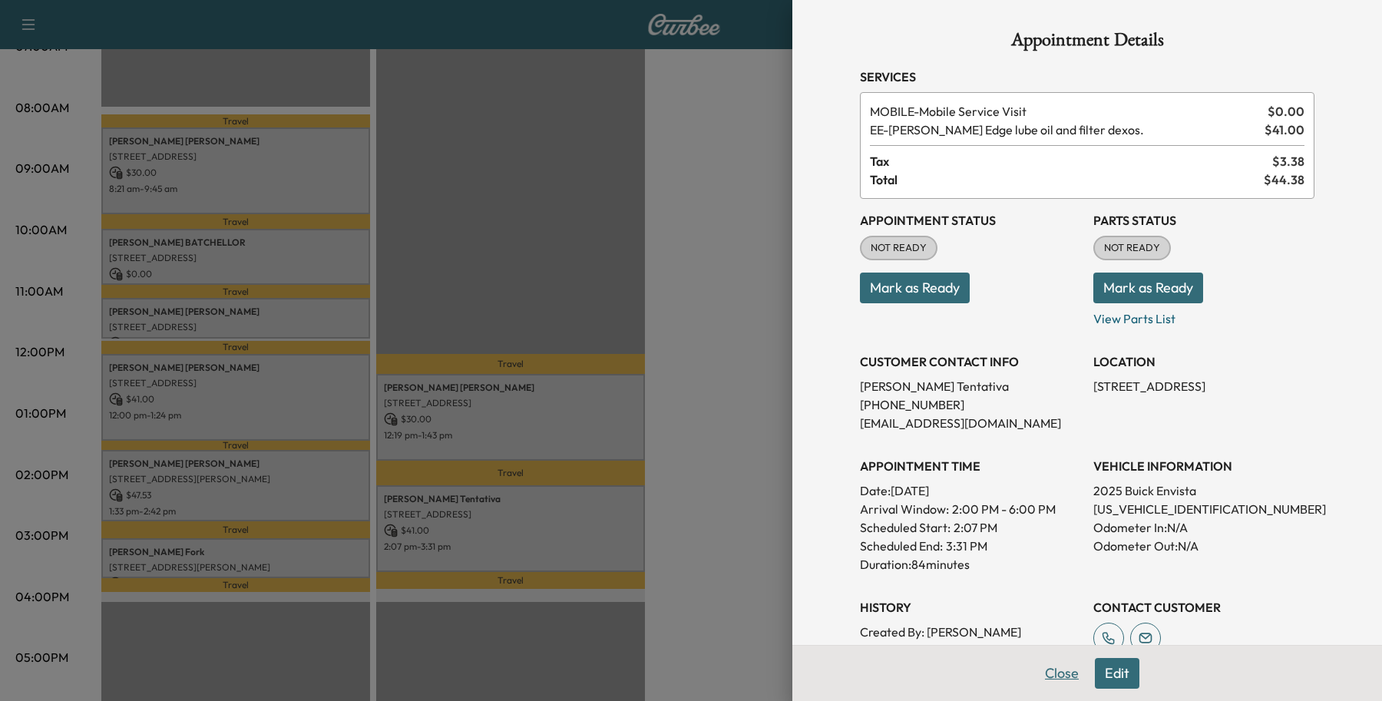
click at [1042, 679] on button "Close" at bounding box center [1062, 673] width 54 height 31
